Goal: Find specific page/section: Find specific page/section

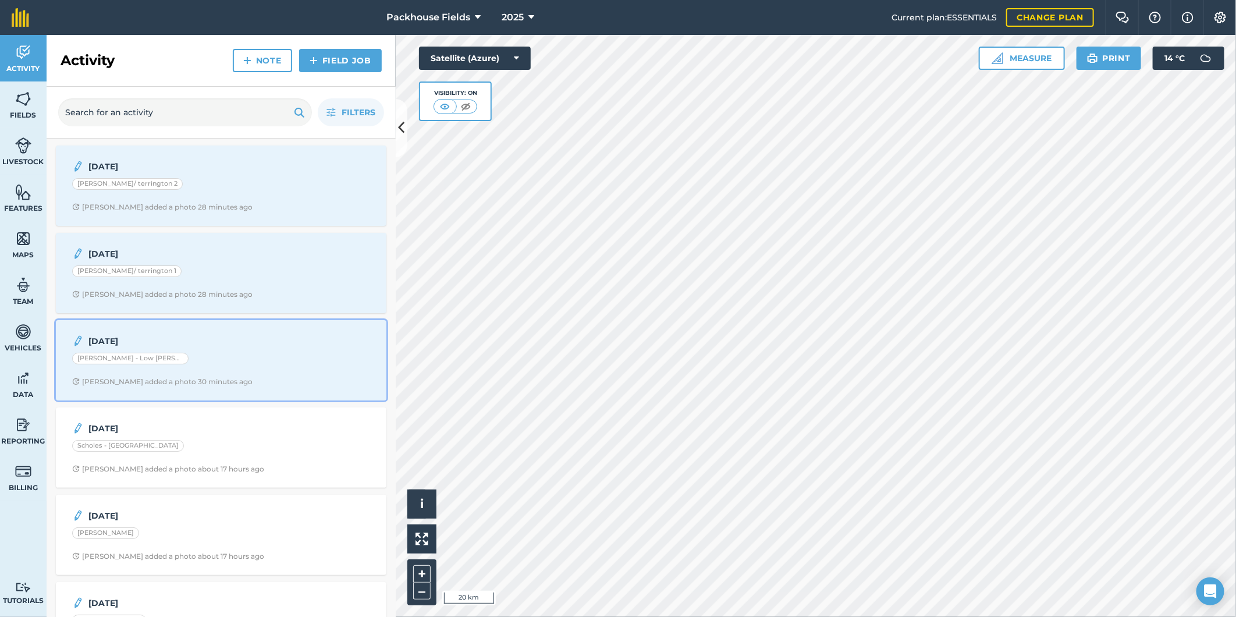
click at [152, 365] on div "[PERSON_NAME] - Low [PERSON_NAME]" at bounding box center [221, 360] width 298 height 15
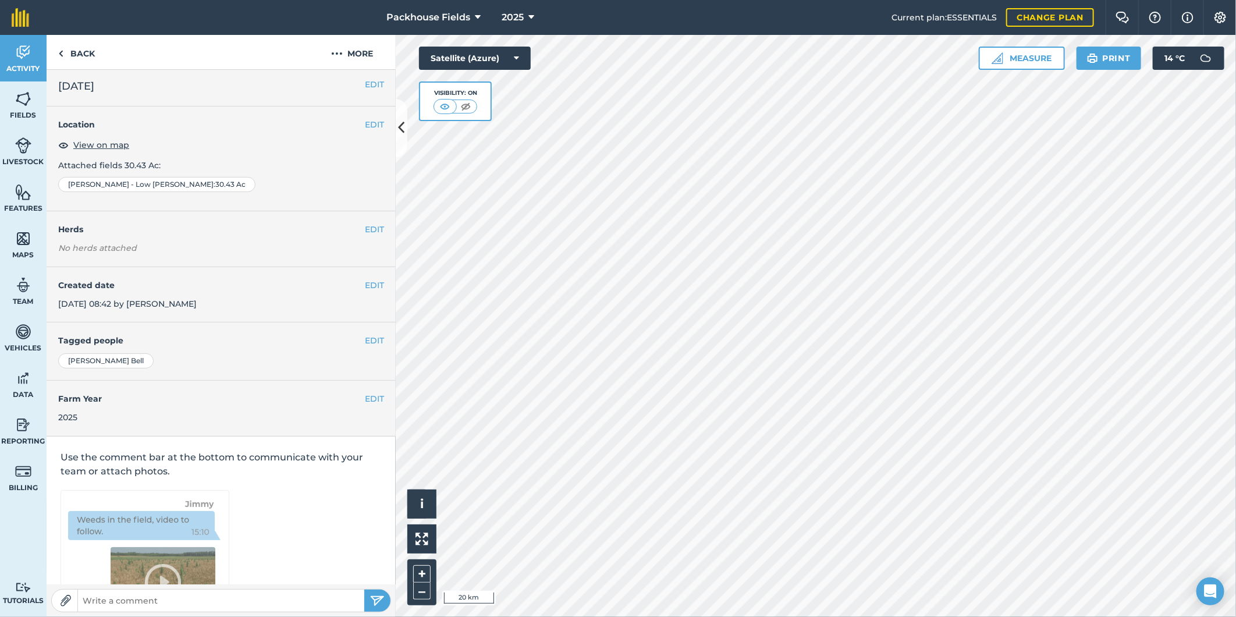
scroll to position [3, 0]
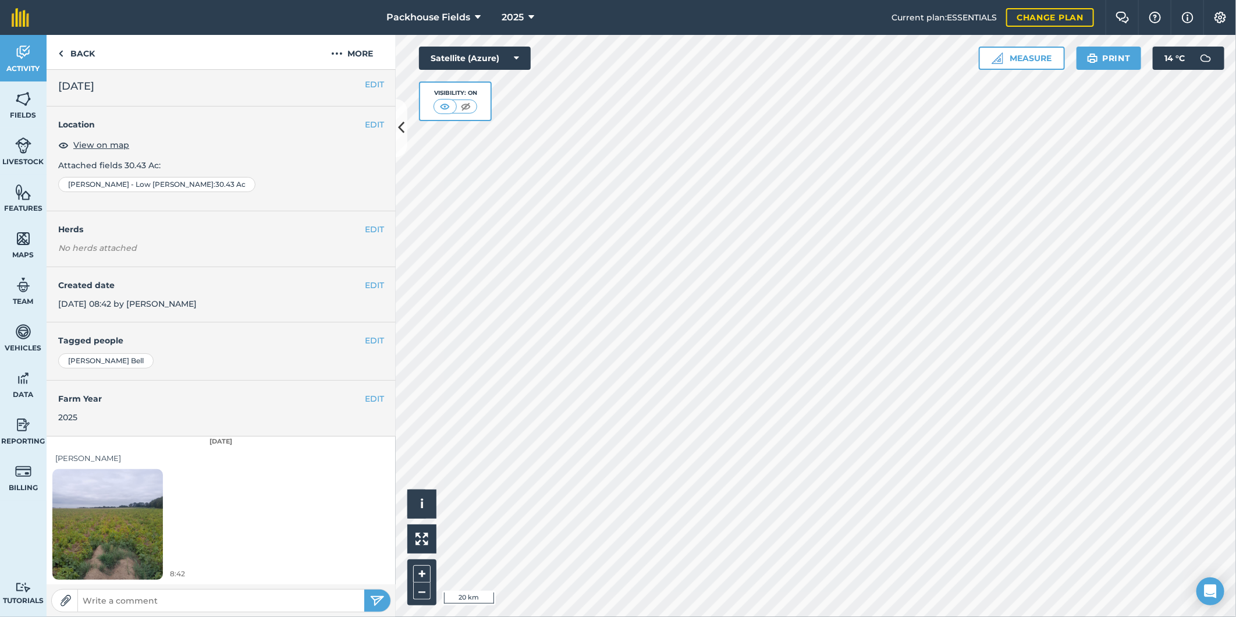
click at [124, 505] on img at bounding box center [107, 524] width 111 height 147
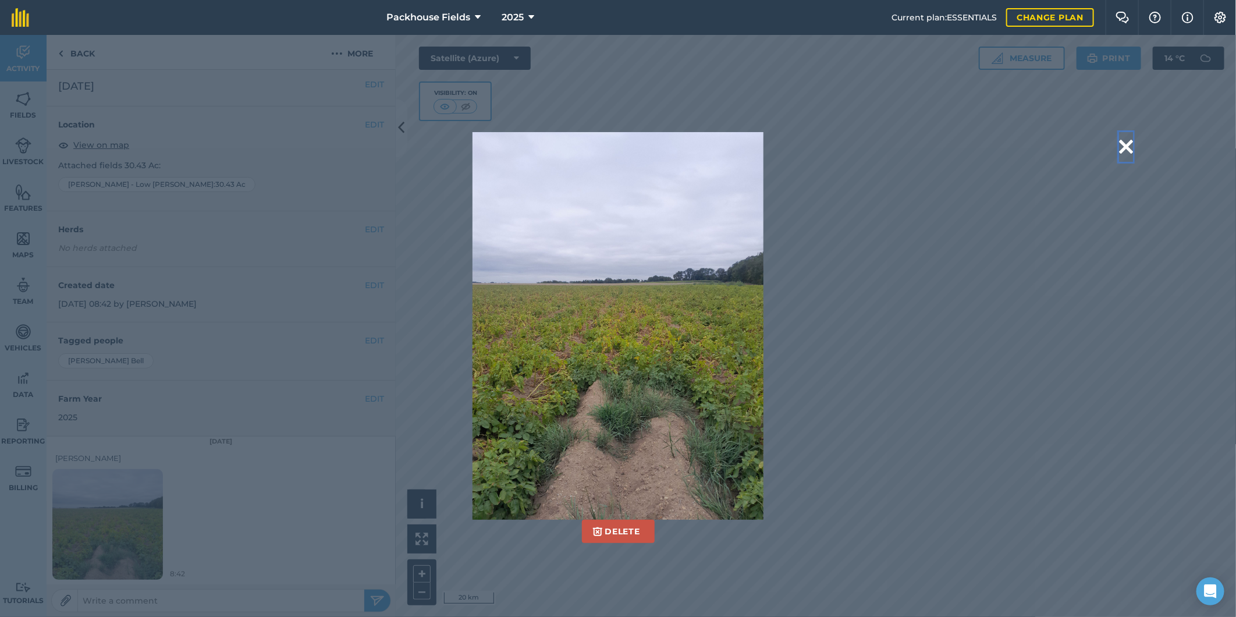
click at [1124, 144] on button at bounding box center [1126, 147] width 14 height 30
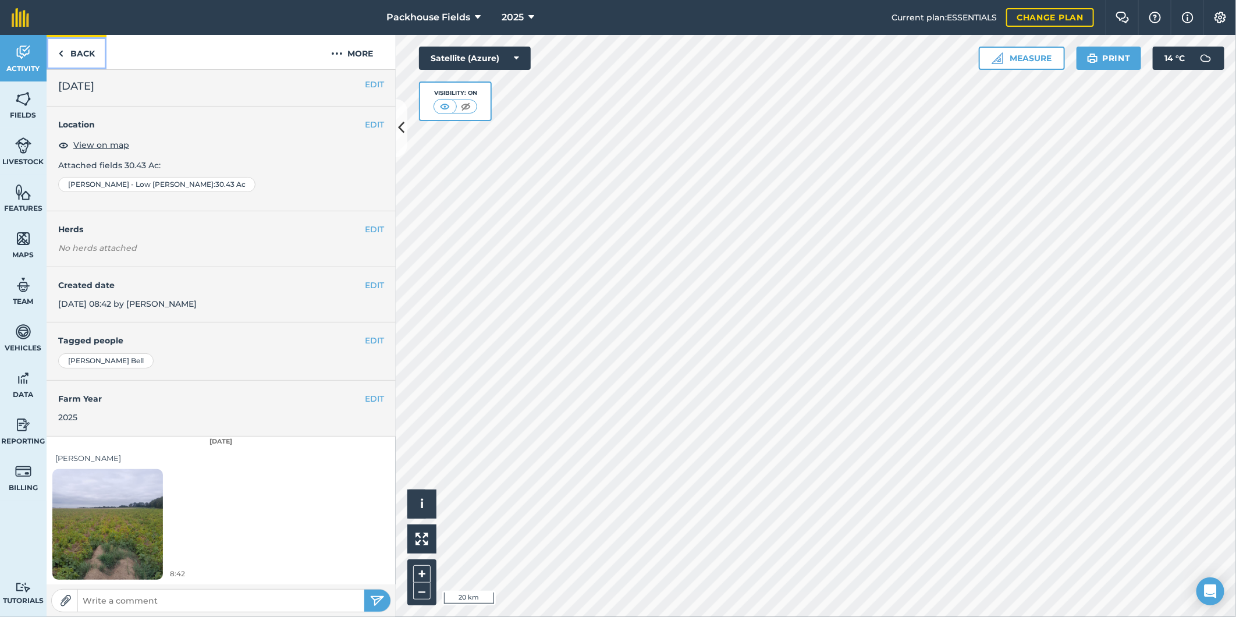
click at [85, 53] on link "Back" at bounding box center [77, 52] width 60 height 34
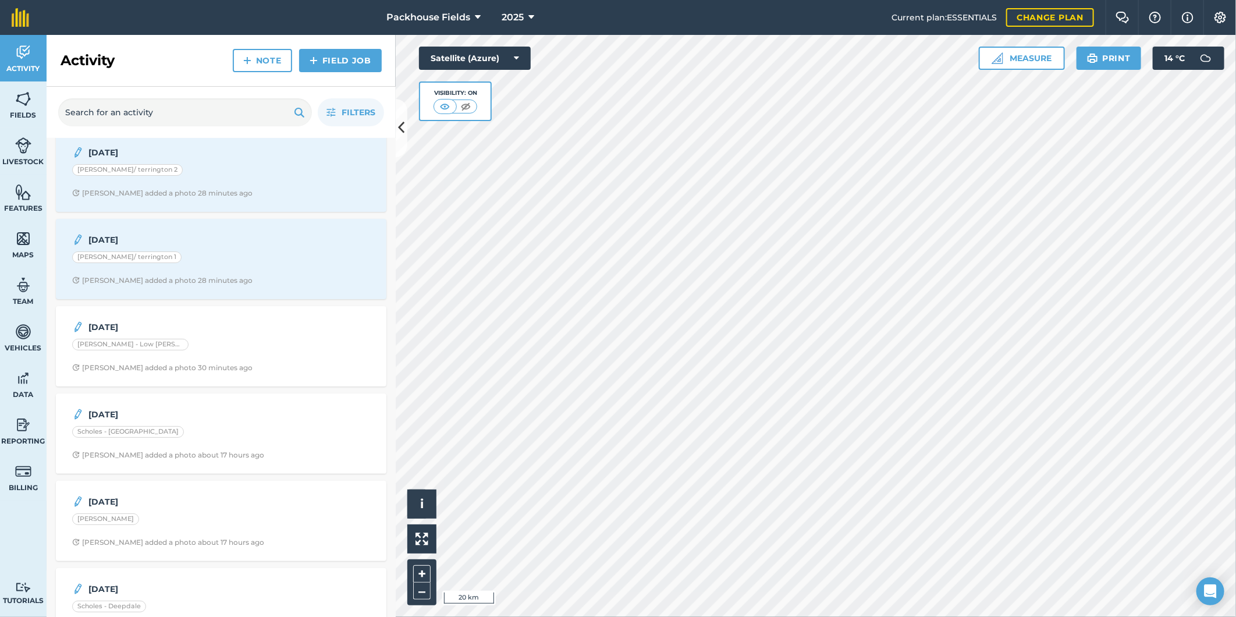
scroll to position [65, 0]
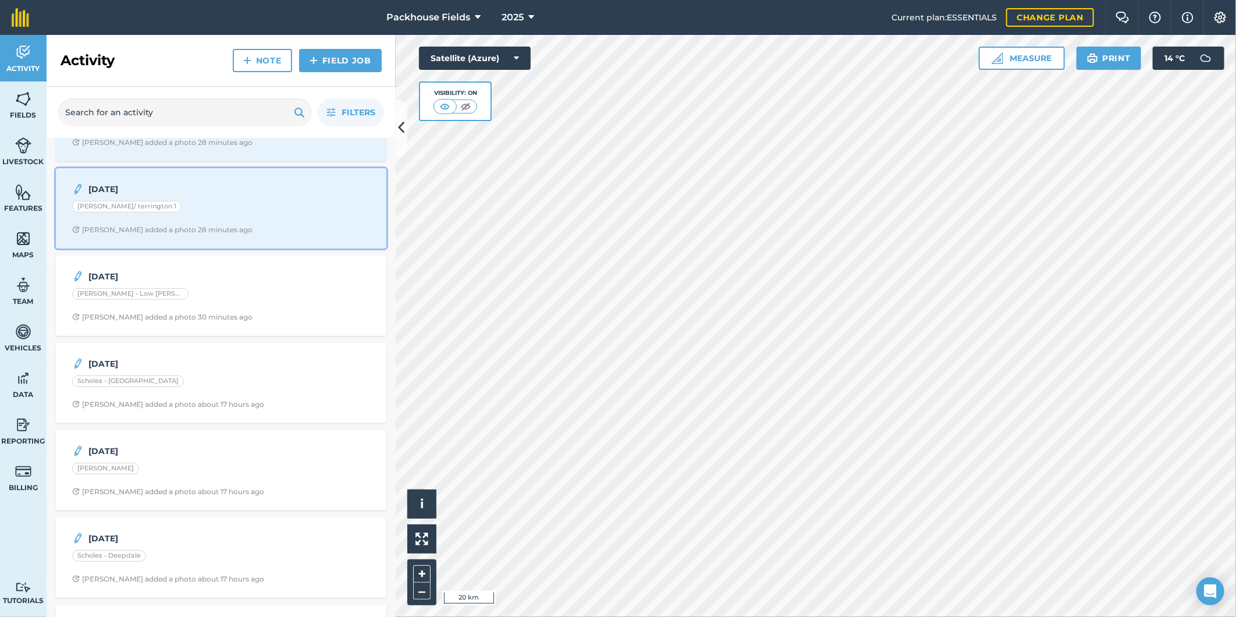
click at [202, 219] on div "20/08/25 Mosey/ terrington 1 George W added a photo 28 minutes ago" at bounding box center [221, 208] width 317 height 66
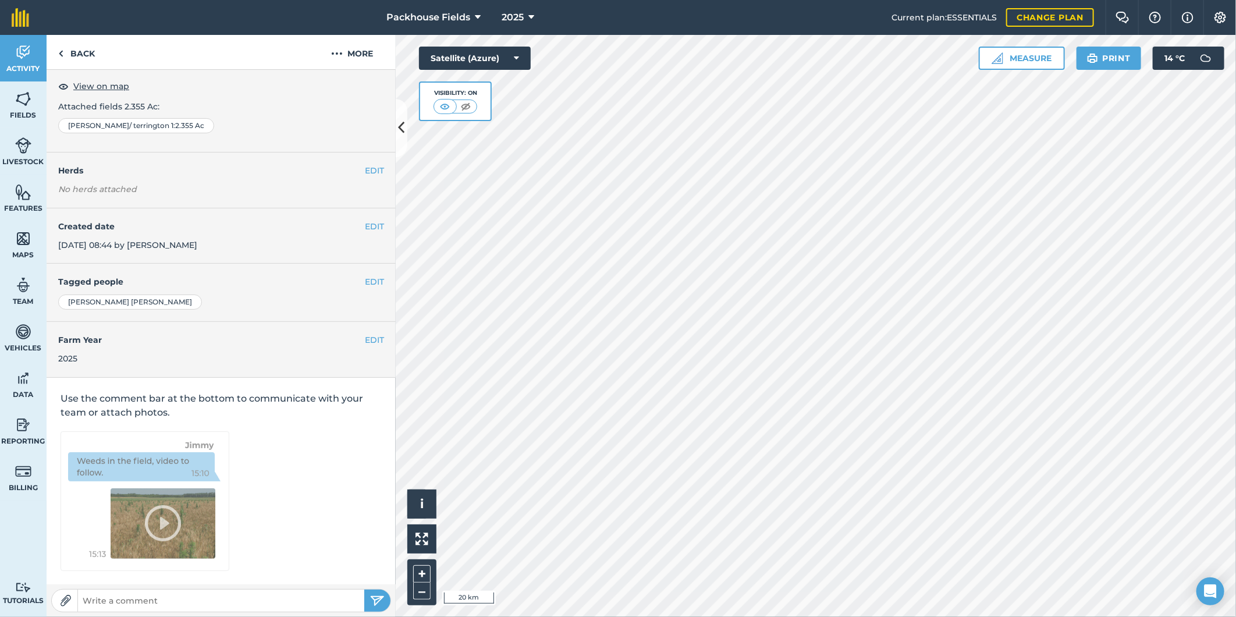
scroll to position [3, 0]
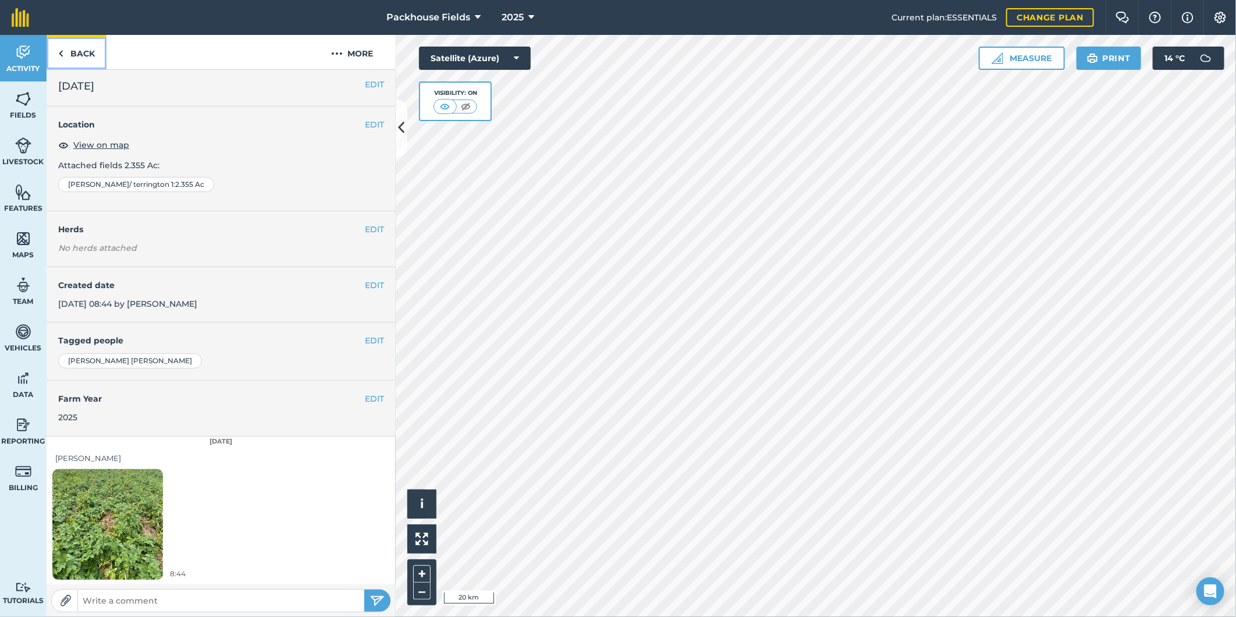
click at [81, 51] on link "Back" at bounding box center [77, 52] width 60 height 34
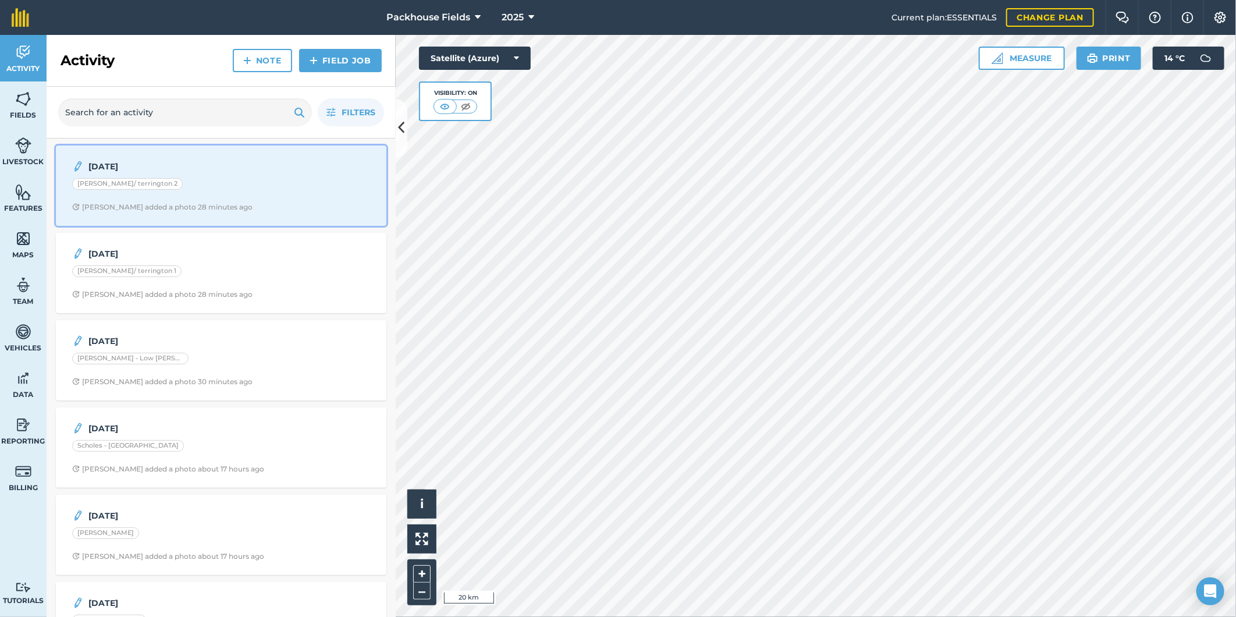
click at [220, 189] on div "[PERSON_NAME]/ terrington 2" at bounding box center [221, 185] width 298 height 15
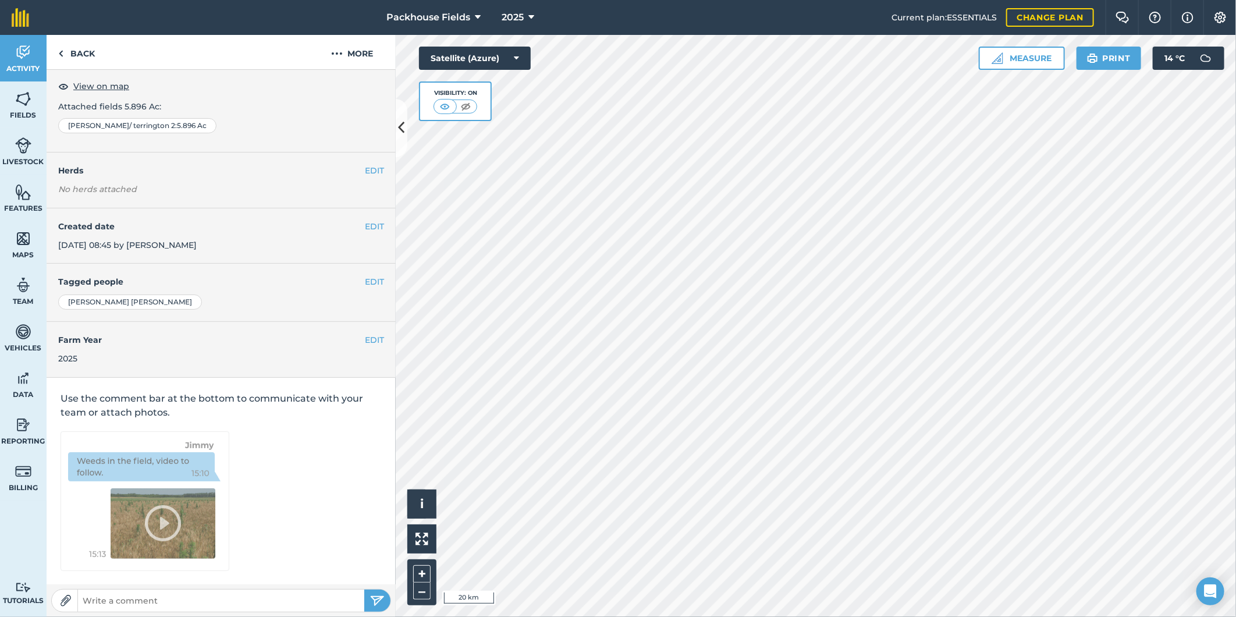
scroll to position [3, 0]
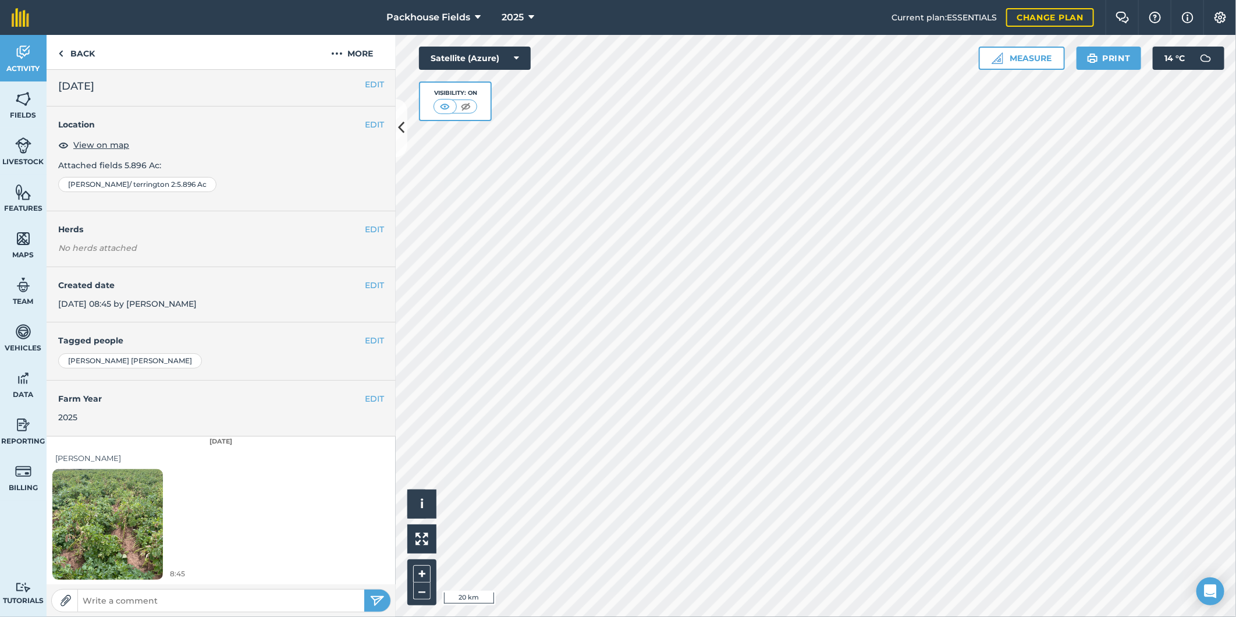
click at [125, 511] on img at bounding box center [107, 524] width 111 height 147
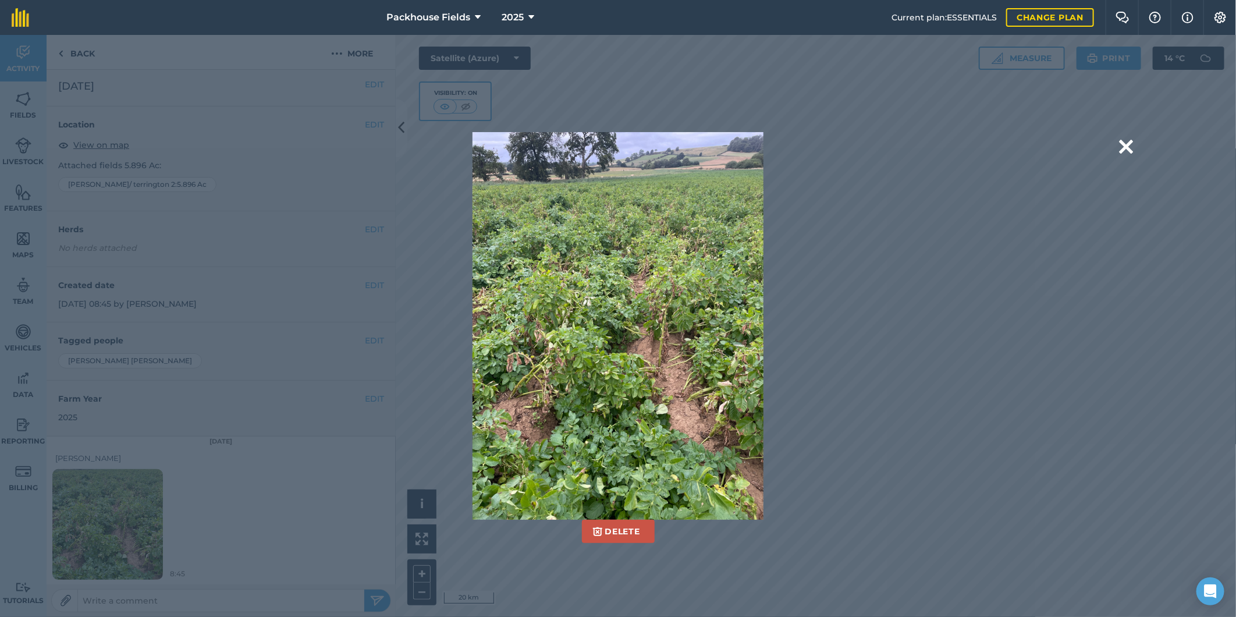
click at [990, 293] on div "Delete Are you sure you would like to delete this image? Delete" at bounding box center [618, 326] width 859 height 388
click at [1124, 146] on button at bounding box center [1126, 147] width 14 height 30
